Goal: Task Accomplishment & Management: Manage account settings

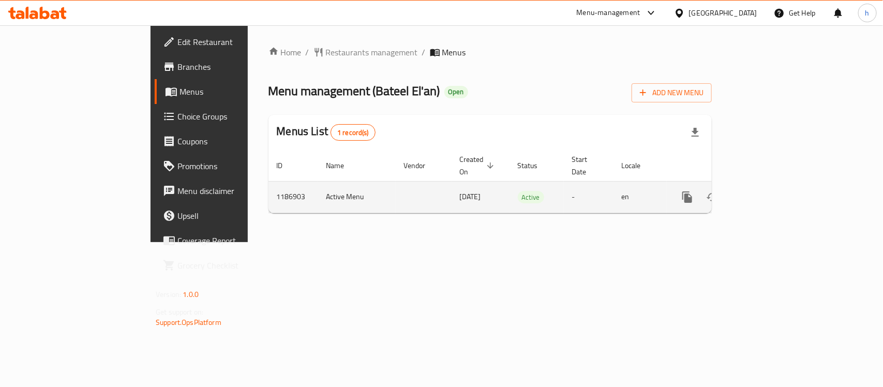
click at [774, 185] on link "enhanced table" at bounding box center [761, 197] width 25 height 25
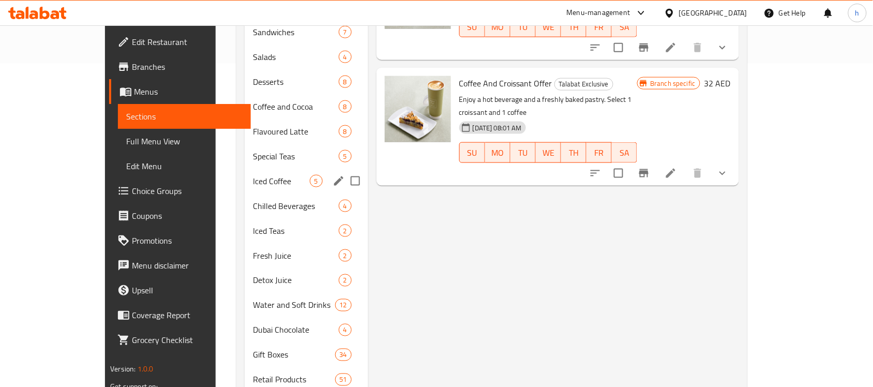
scroll to position [370, 0]
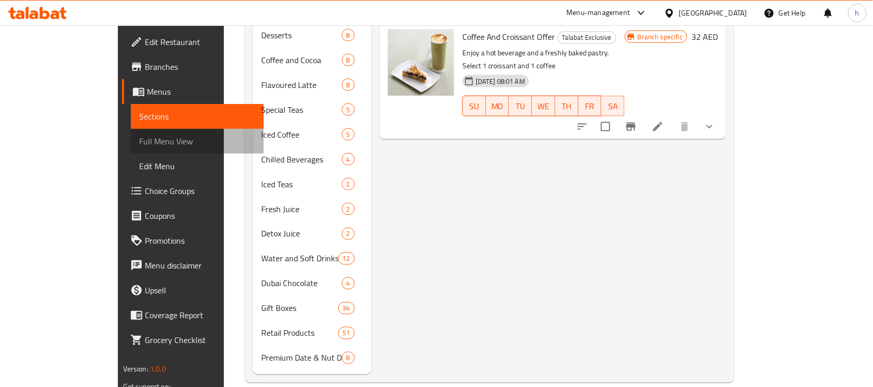
click at [139, 140] on span "Full Menu View" at bounding box center [197, 141] width 116 height 12
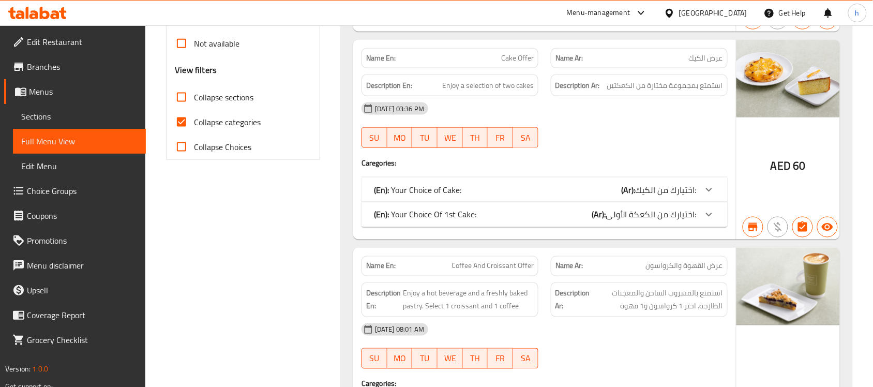
scroll to position [176, 0]
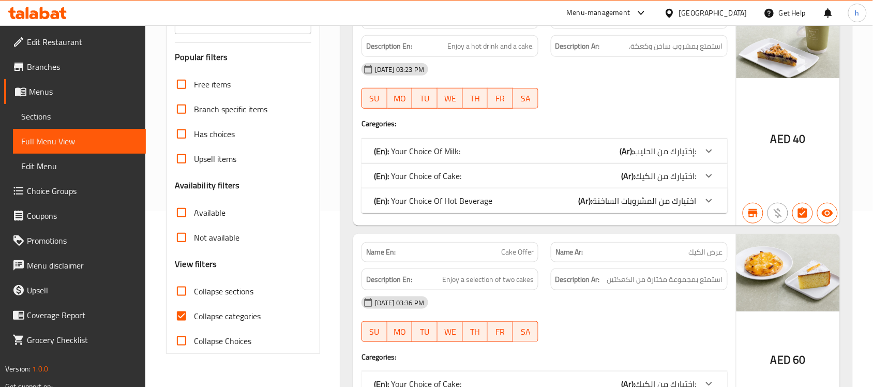
click at [46, 176] on link "Edit Menu" at bounding box center [79, 166] width 133 height 25
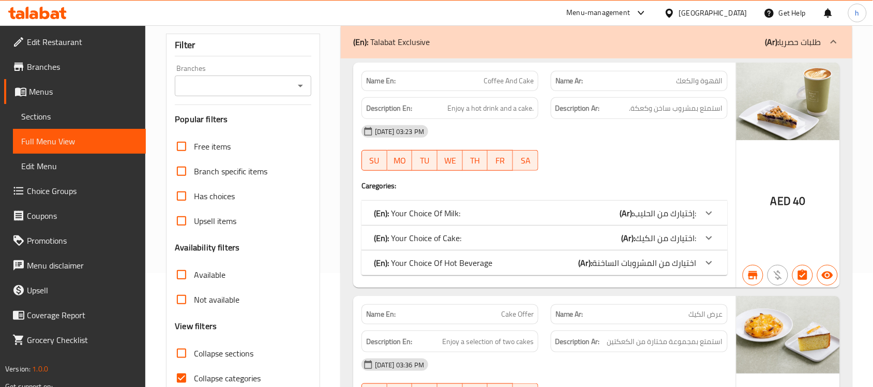
scroll to position [47, 0]
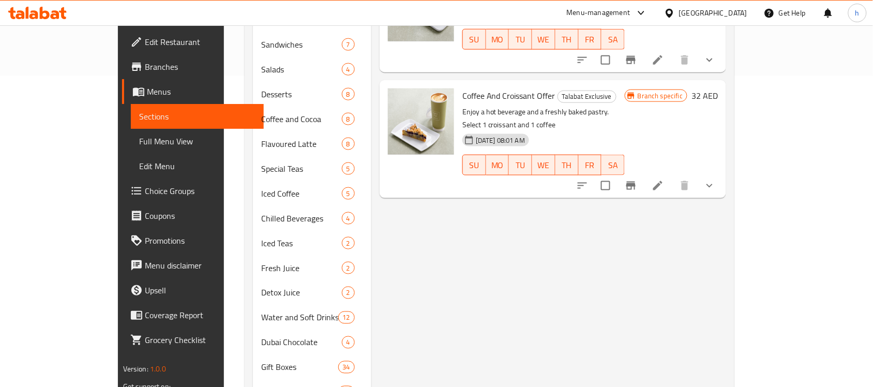
scroll to position [176, 0]
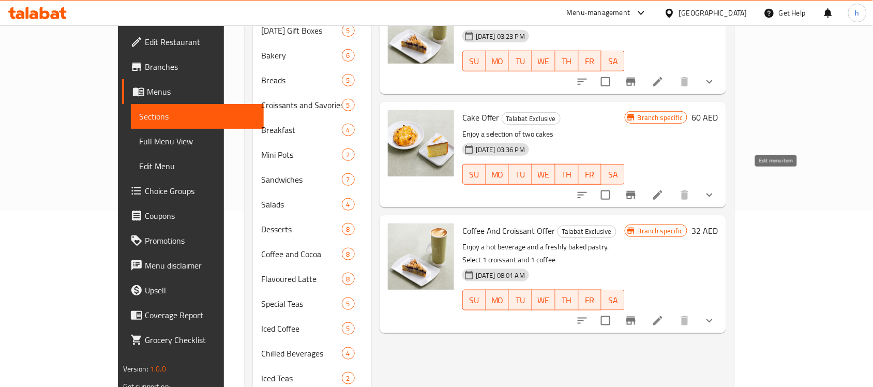
click at [664, 189] on icon at bounding box center [658, 195] width 12 height 12
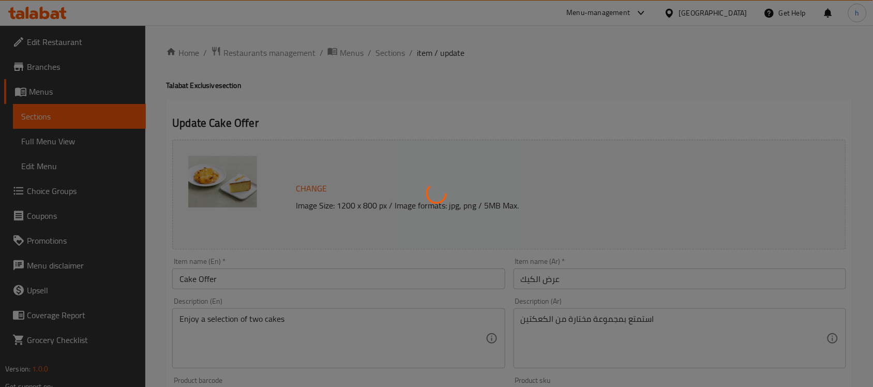
type input "اختيارك من الكيك:"
type input "1"
type input "اختيارك من الكعكة الأولى:"
type input "1"
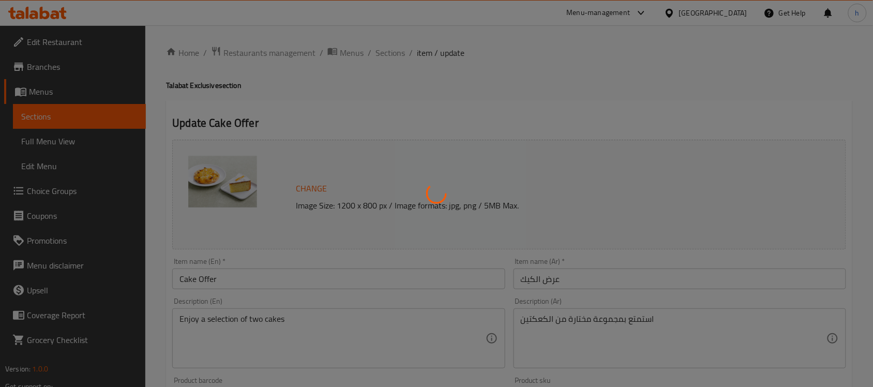
type input "1"
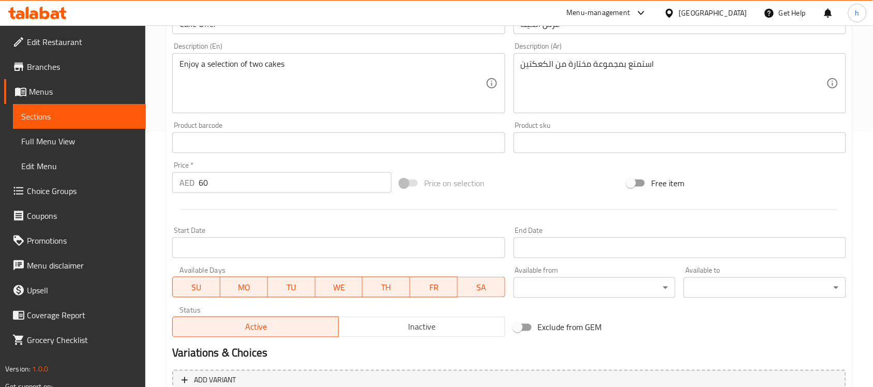
scroll to position [259, 0]
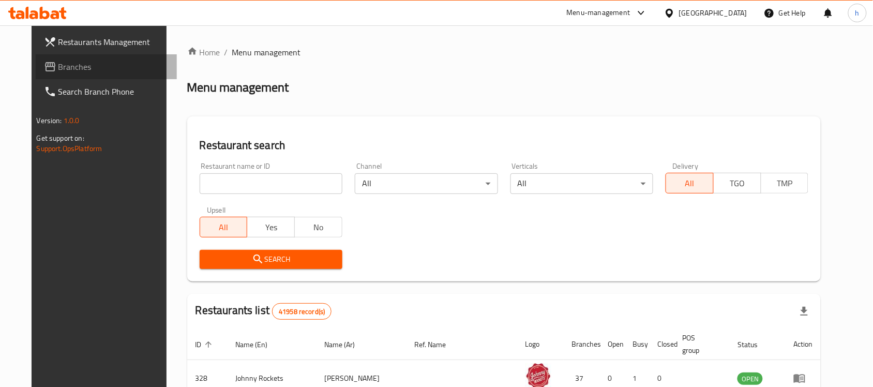
click at [58, 65] on span "Branches" at bounding box center [113, 67] width 111 height 12
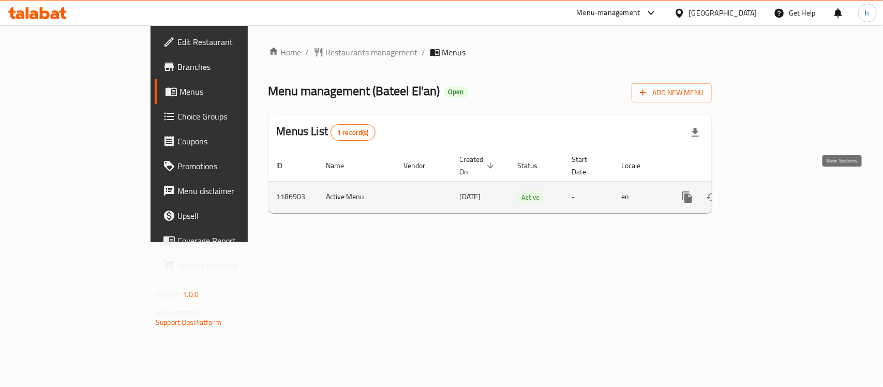
click at [766, 192] on icon "enhanced table" at bounding box center [761, 196] width 9 height 9
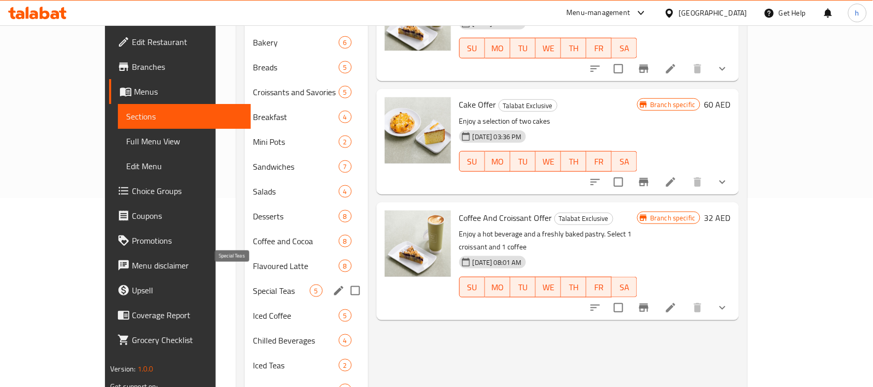
scroll to position [194, 0]
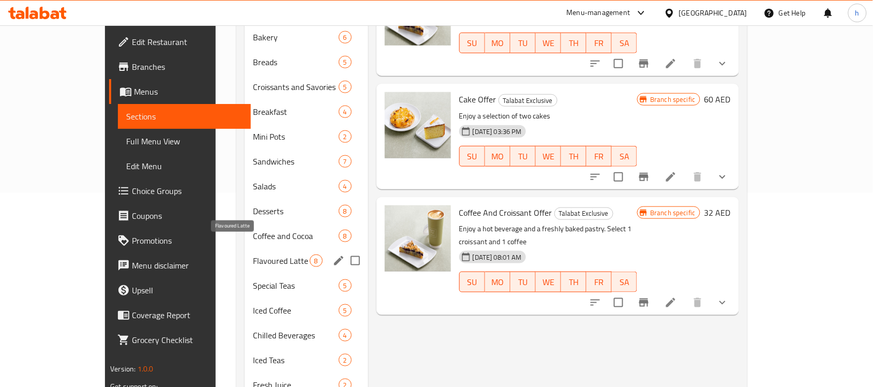
click at [253, 254] on span "Flavoured Latte" at bounding box center [281, 260] width 57 height 12
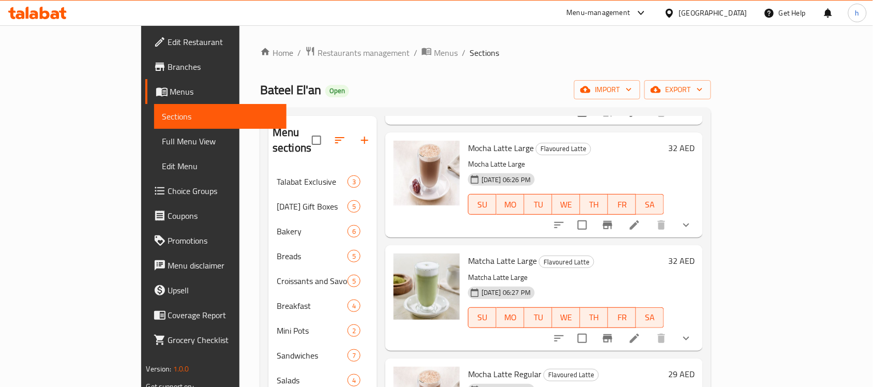
scroll to position [301, 0]
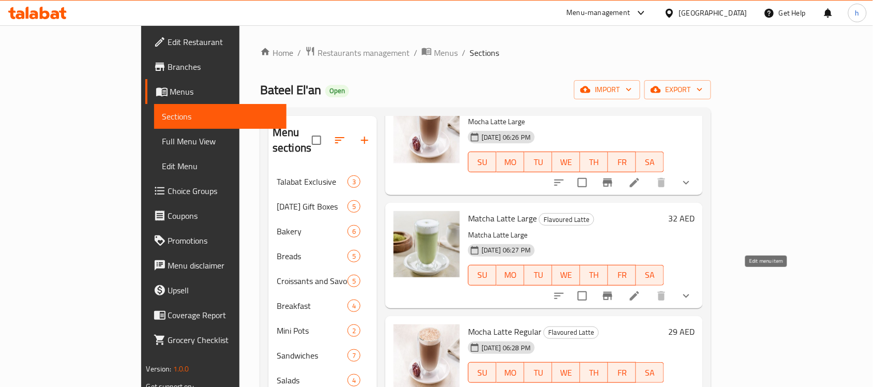
click at [641, 290] on icon at bounding box center [634, 296] width 12 height 12
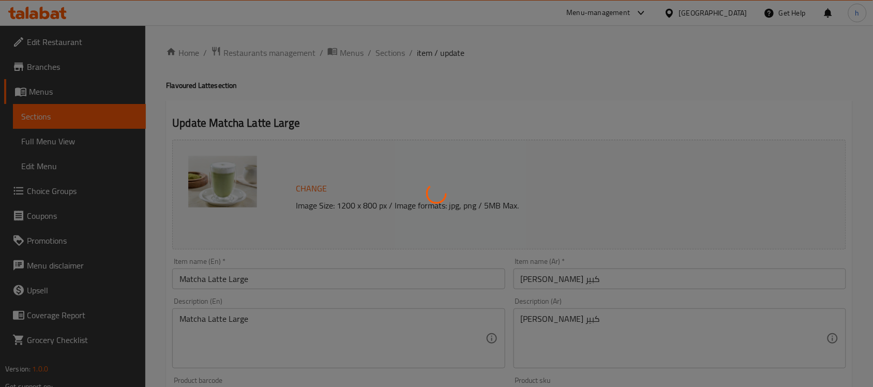
type input "إختيارك من الحليب:"
type input "1"
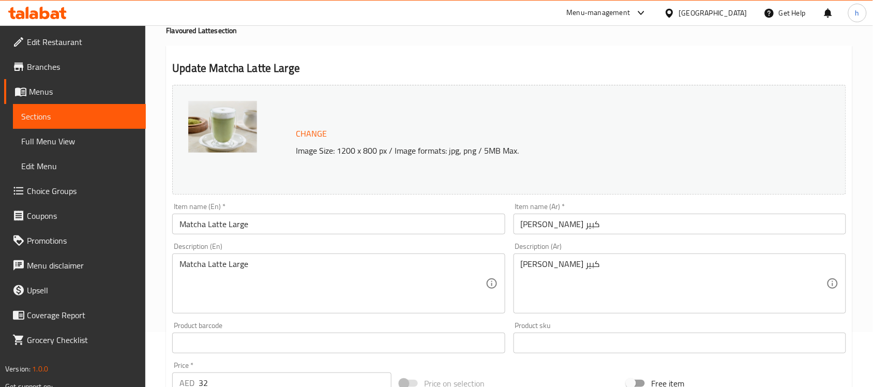
scroll to position [129, 0]
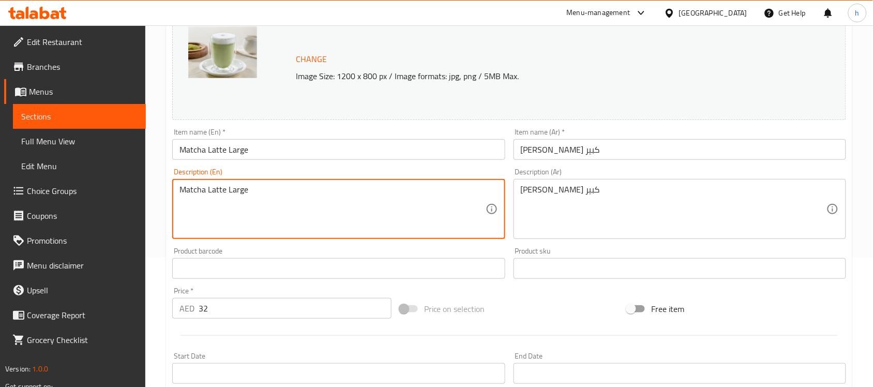
drag, startPoint x: 270, startPoint y: 195, endPoint x: 24, endPoint y: 179, distance: 246.7
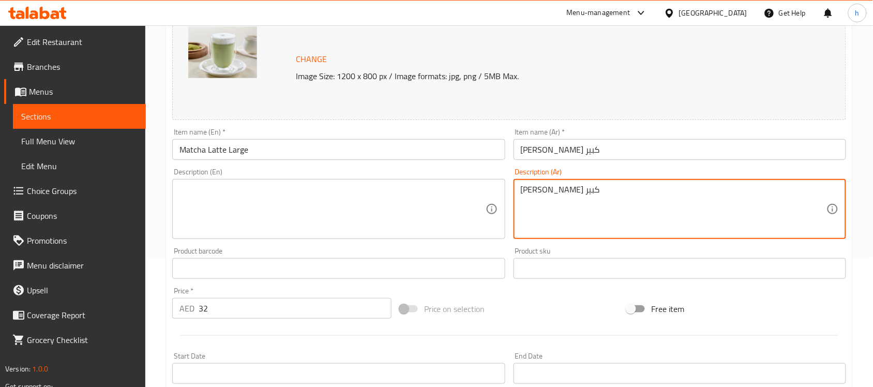
click at [558, 190] on textarea "ماتشا لاتيه كبير" at bounding box center [674, 209] width 306 height 49
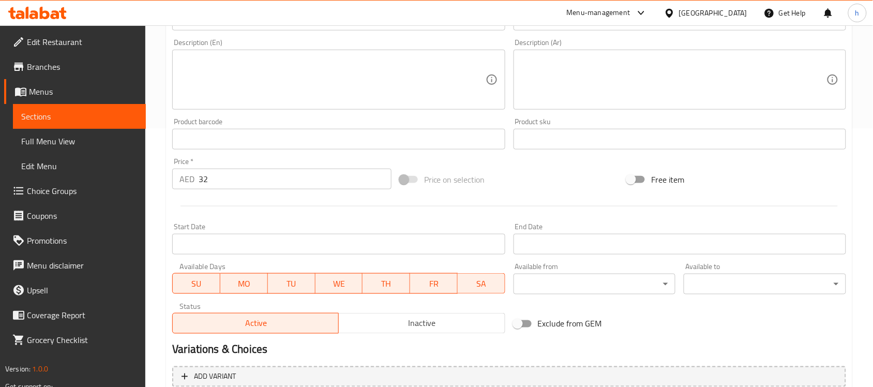
click at [865, 277] on div "Home / Restaurants management / Menus / Sections / item / update Flavoured Latt…" at bounding box center [509, 136] width 728 height 738
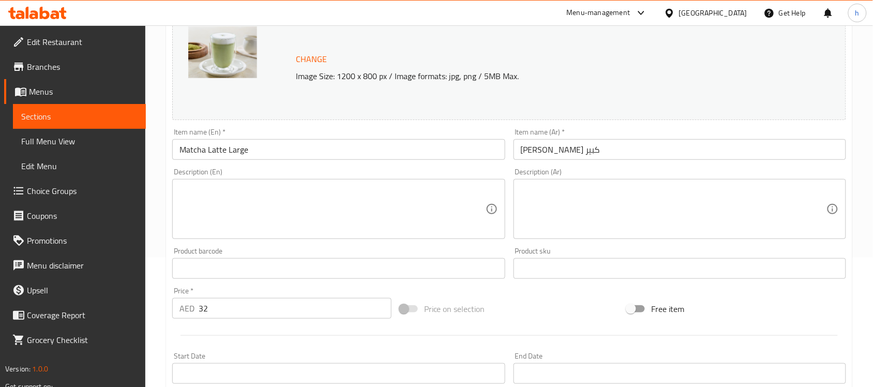
scroll to position [375, 0]
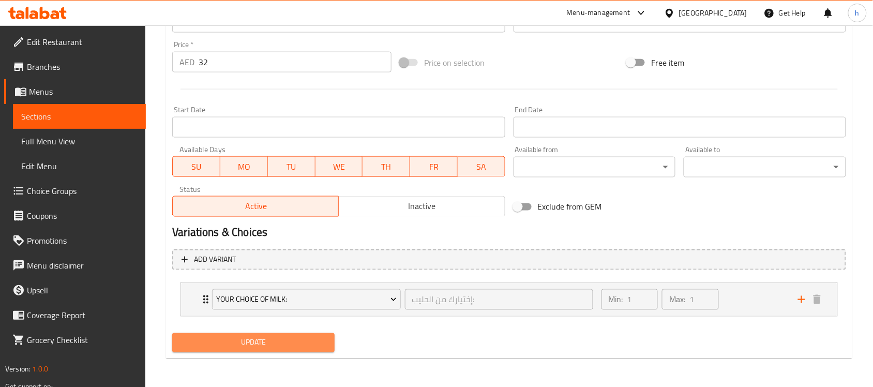
click at [262, 340] on span "Update" at bounding box center [253, 342] width 146 height 13
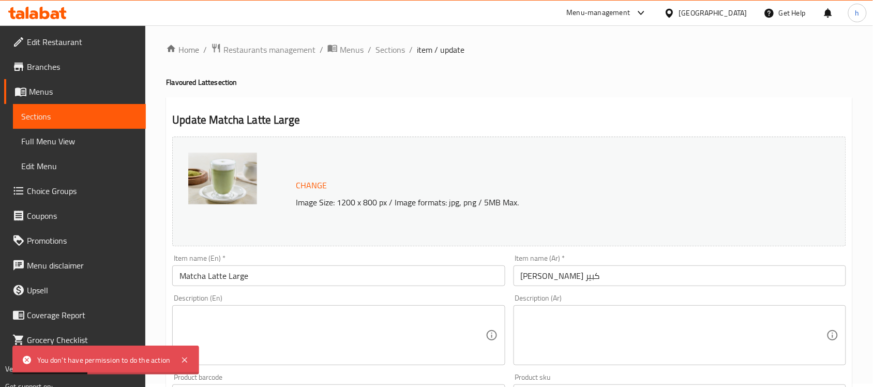
scroll to position [0, 0]
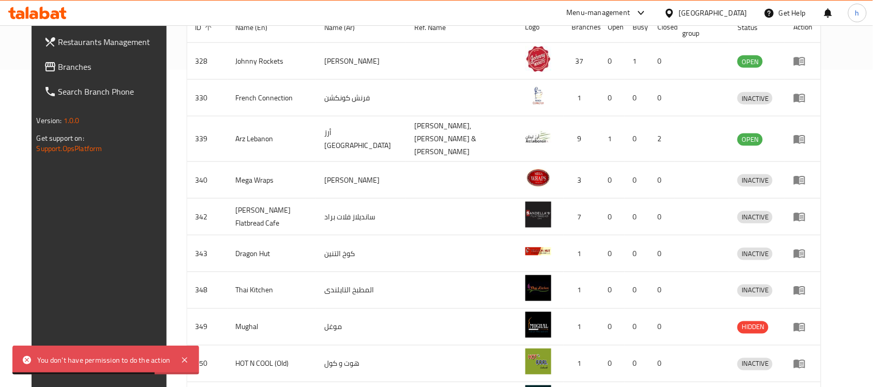
scroll to position [318, 0]
click at [182, 360] on icon at bounding box center [184, 360] width 12 height 12
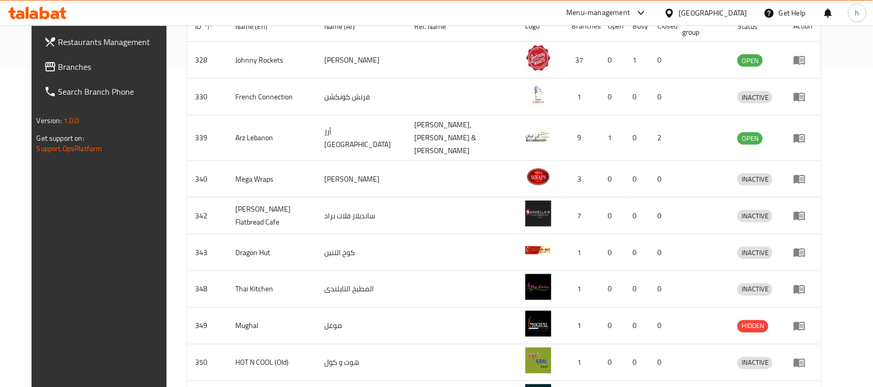
click at [55, 311] on div "Restaurants Management Branches Search Branch Phone Version: 1.0.0 Get support …" at bounding box center [105, 218] width 146 height 387
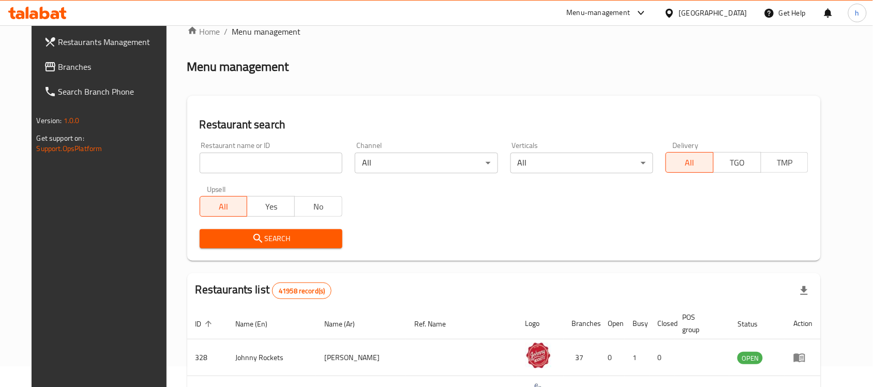
scroll to position [0, 0]
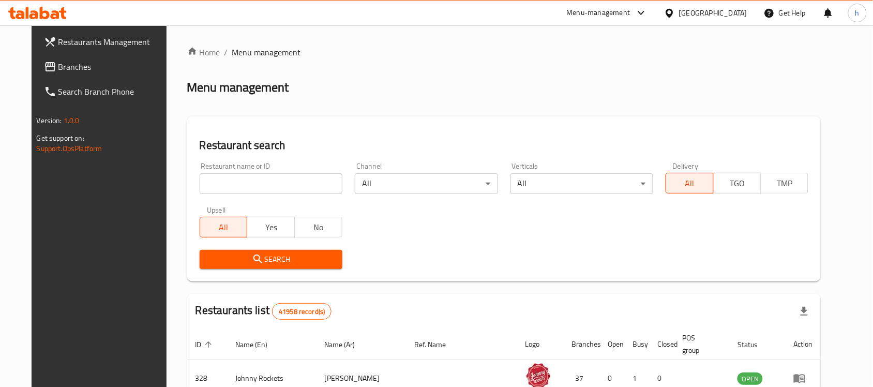
click at [58, 71] on span "Branches" at bounding box center [113, 67] width 111 height 12
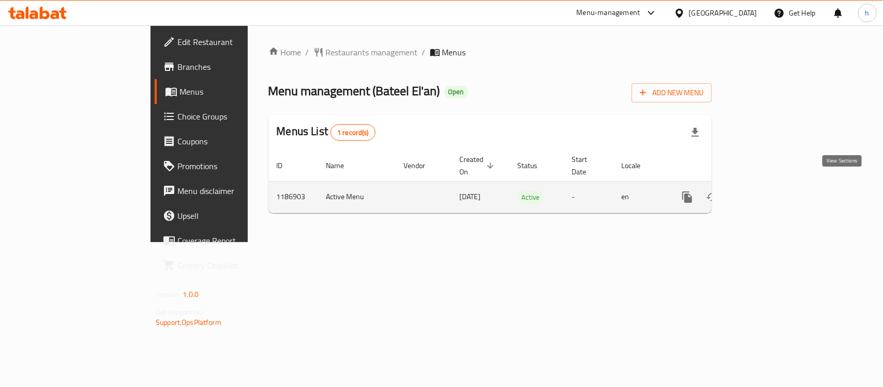
click at [768, 191] on icon "enhanced table" at bounding box center [762, 197] width 12 height 12
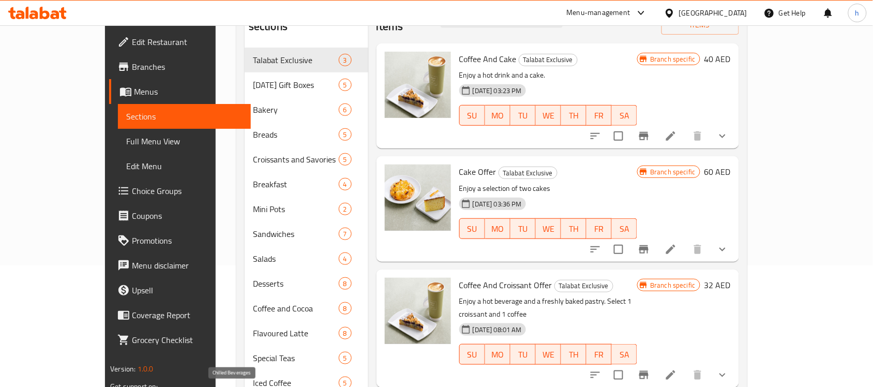
scroll to position [194, 0]
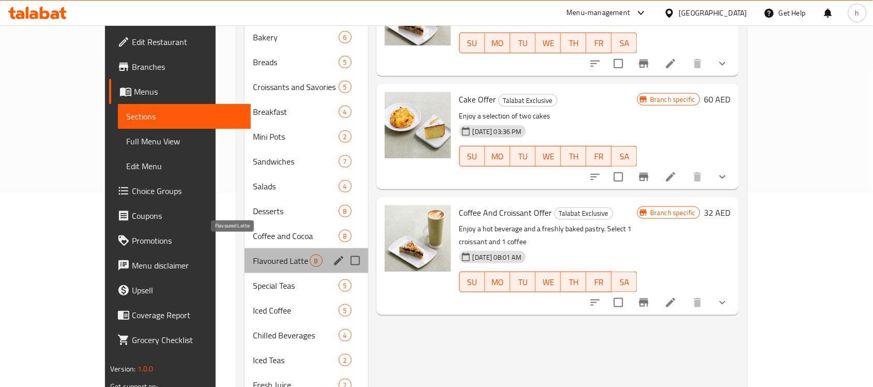
click at [253, 254] on span "Flavoured Latte" at bounding box center [281, 260] width 57 height 12
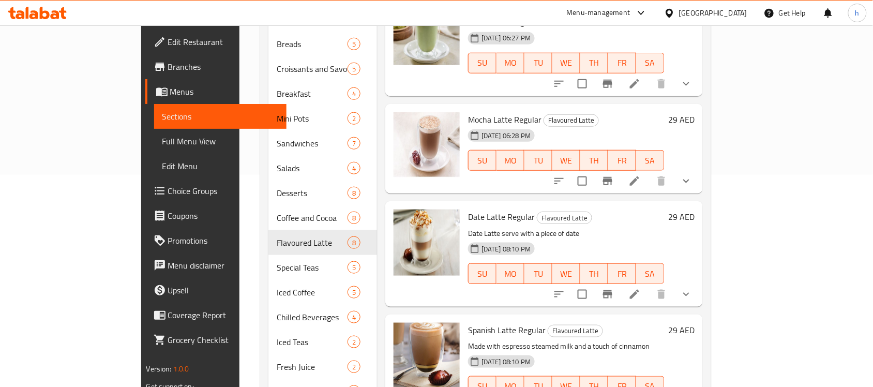
scroll to position [370, 0]
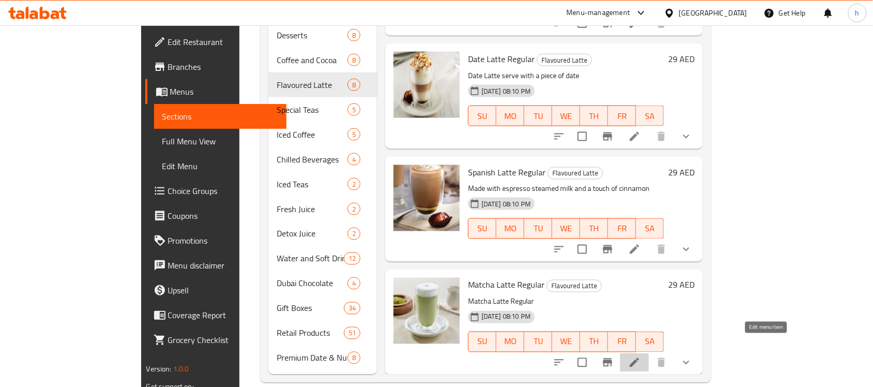
click at [641, 356] on icon at bounding box center [634, 362] width 12 height 12
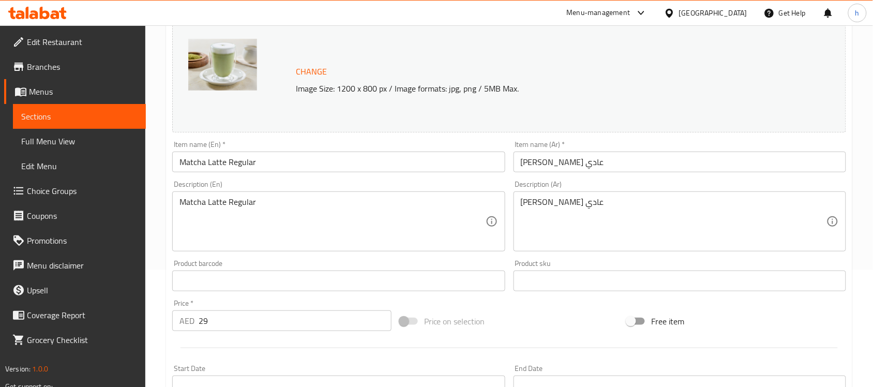
scroll to position [52, 0]
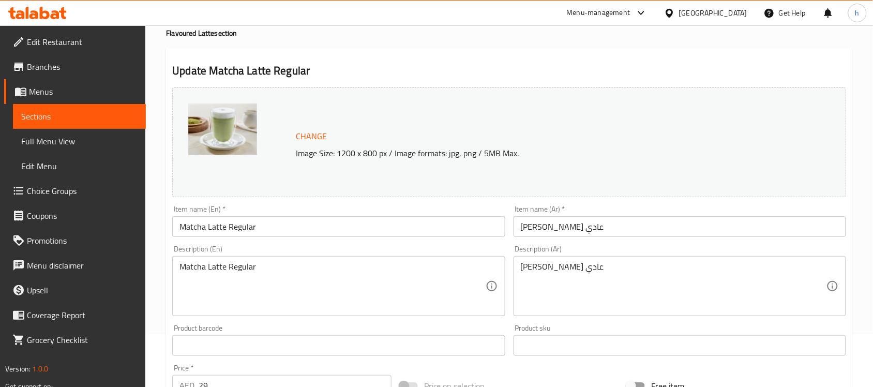
click at [39, 14] on icon at bounding box center [37, 13] width 58 height 12
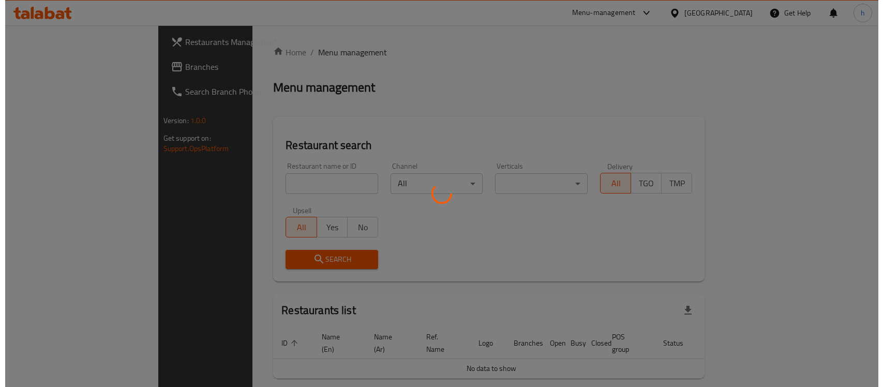
scroll to position [26, 0]
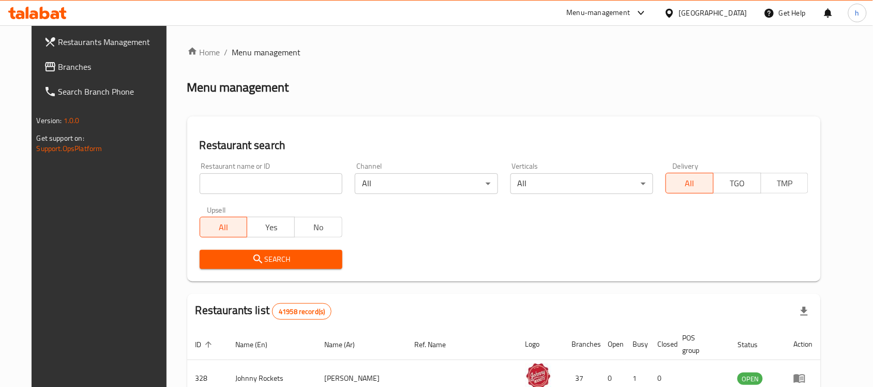
click at [678, 5] on div "[GEOGRAPHIC_DATA]" at bounding box center [706, 13] width 100 height 25
drag, startPoint x: 715, startPoint y: 11, endPoint x: 707, endPoint y: 18, distance: 10.3
click at [715, 11] on div "[GEOGRAPHIC_DATA]" at bounding box center [713, 12] width 68 height 11
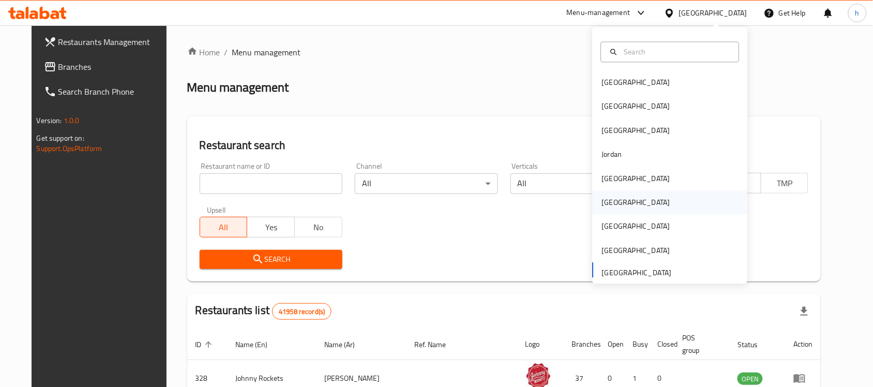
click at [613, 199] on div "[GEOGRAPHIC_DATA]" at bounding box center [636, 203] width 85 height 24
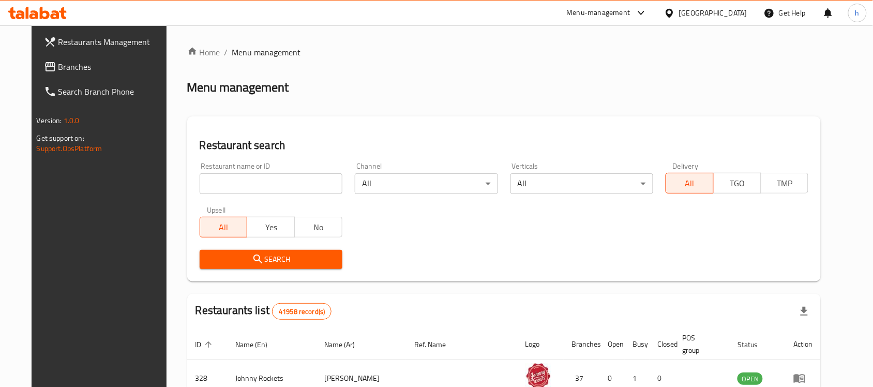
click at [716, 4] on div "[GEOGRAPHIC_DATA]" at bounding box center [706, 13] width 100 height 25
click at [684, 9] on div "[GEOGRAPHIC_DATA]" at bounding box center [713, 12] width 68 height 11
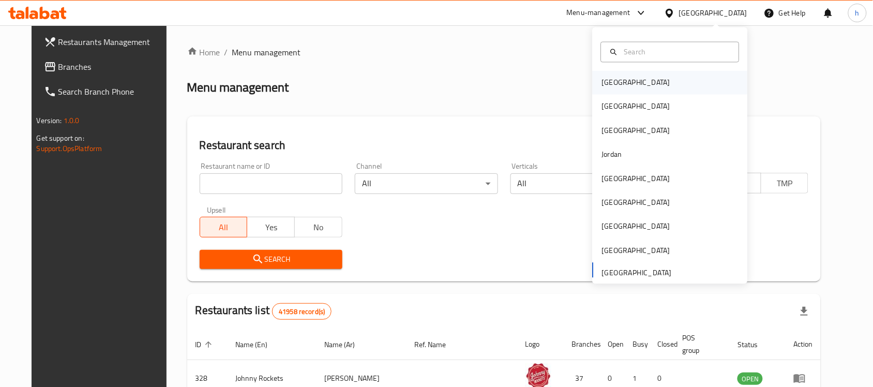
click at [610, 78] on div "[GEOGRAPHIC_DATA]" at bounding box center [636, 82] width 68 height 11
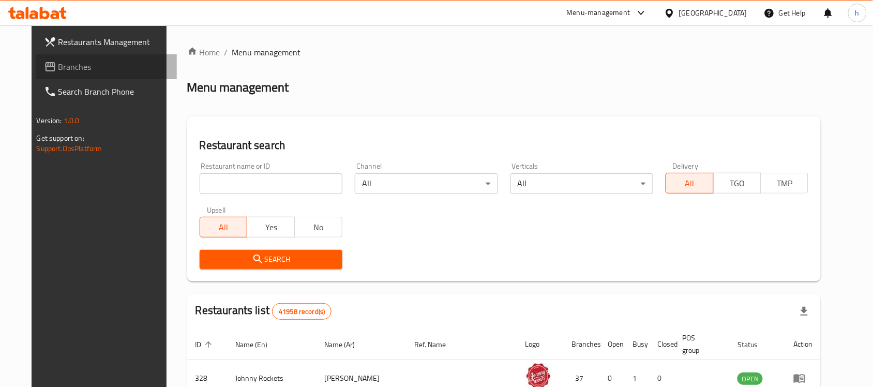
click at [61, 57] on link "Branches" at bounding box center [107, 66] width 142 height 25
click at [688, 16] on div "[GEOGRAPHIC_DATA]" at bounding box center [713, 12] width 68 height 11
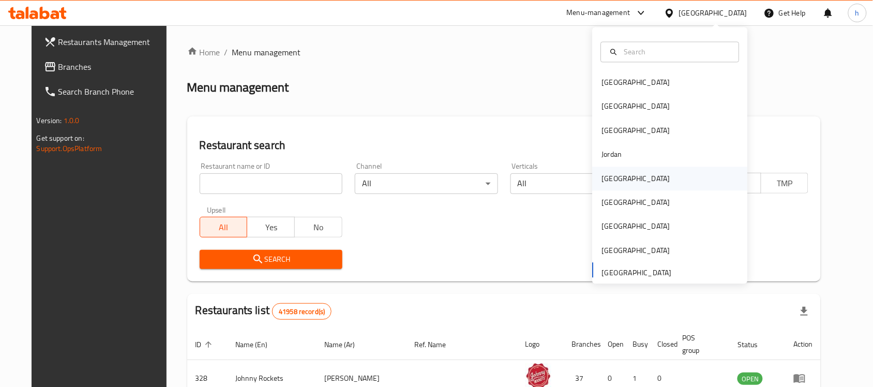
click at [609, 176] on div "[GEOGRAPHIC_DATA]" at bounding box center [636, 178] width 68 height 11
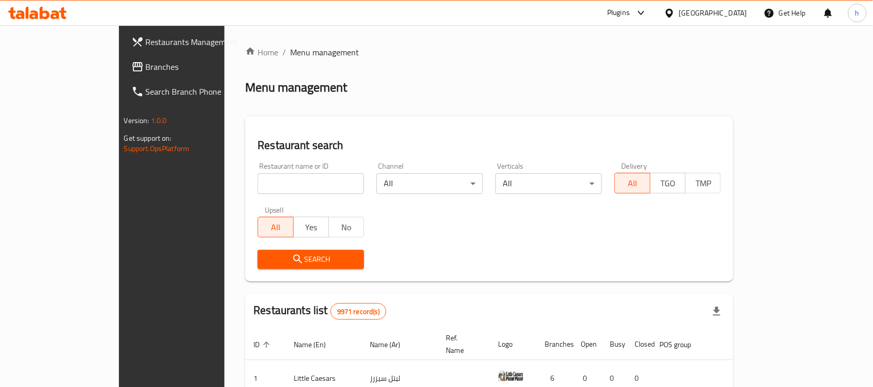
click at [146, 67] on span "Branches" at bounding box center [201, 67] width 111 height 12
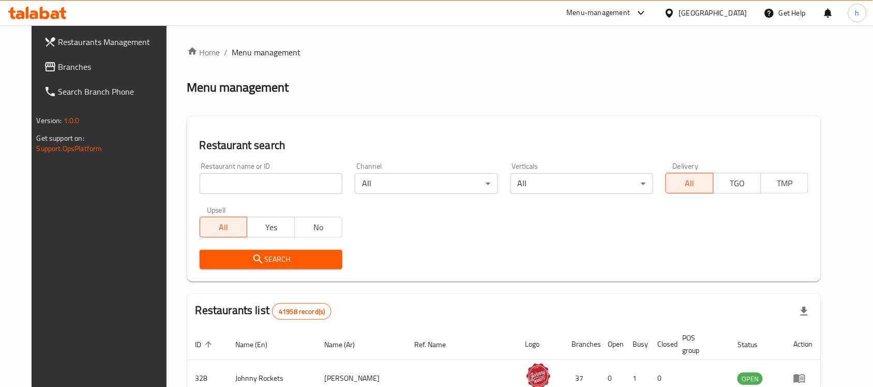
click at [712, 9] on div "[GEOGRAPHIC_DATA]" at bounding box center [713, 12] width 68 height 11
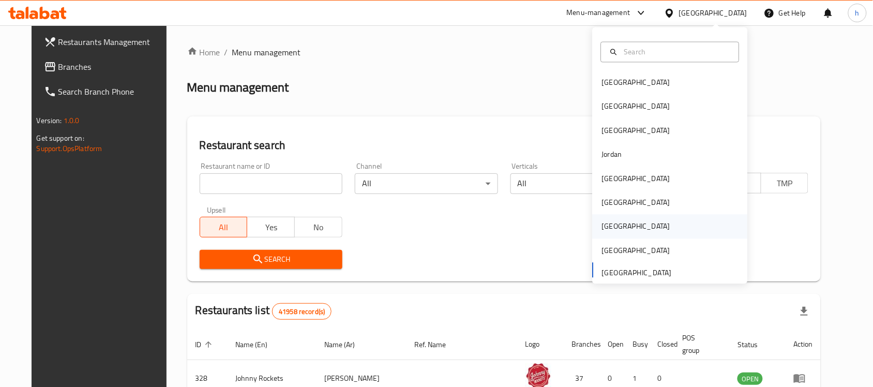
click at [603, 225] on div "[GEOGRAPHIC_DATA]" at bounding box center [636, 226] width 68 height 11
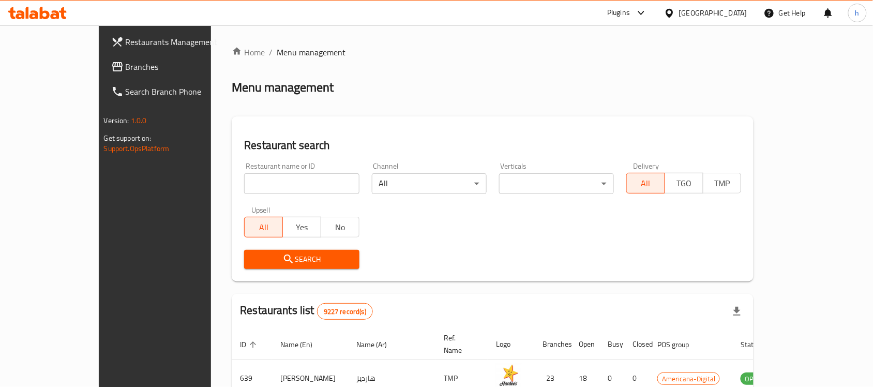
click at [126, 65] on span "Branches" at bounding box center [181, 67] width 111 height 12
